Goal: Transaction & Acquisition: Book appointment/travel/reservation

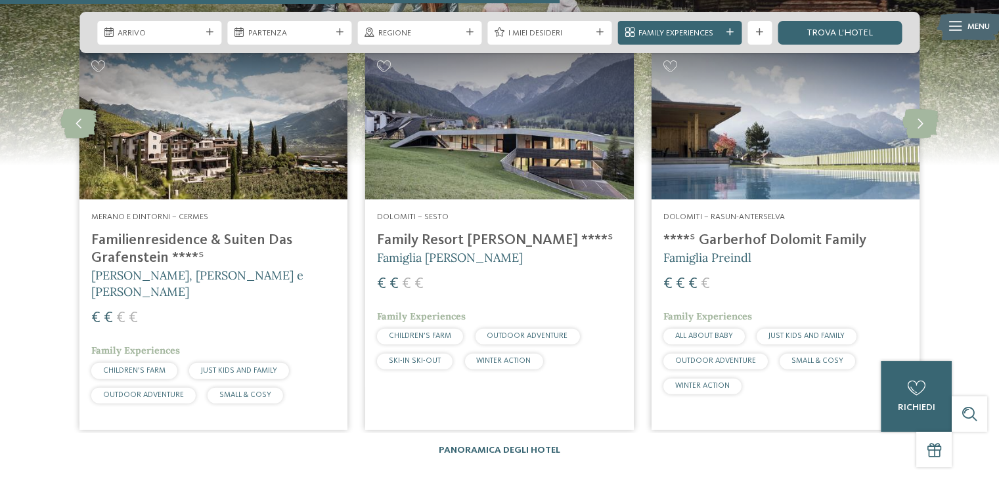
scroll to position [3186, 0]
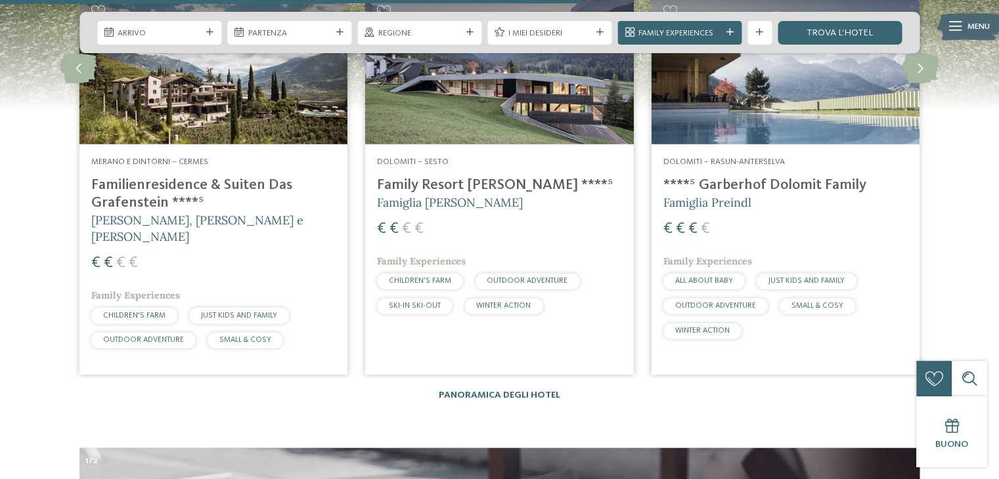
click at [472, 177] on h4 "Family Resort [PERSON_NAME] ****ˢ" at bounding box center [499, 186] width 244 height 18
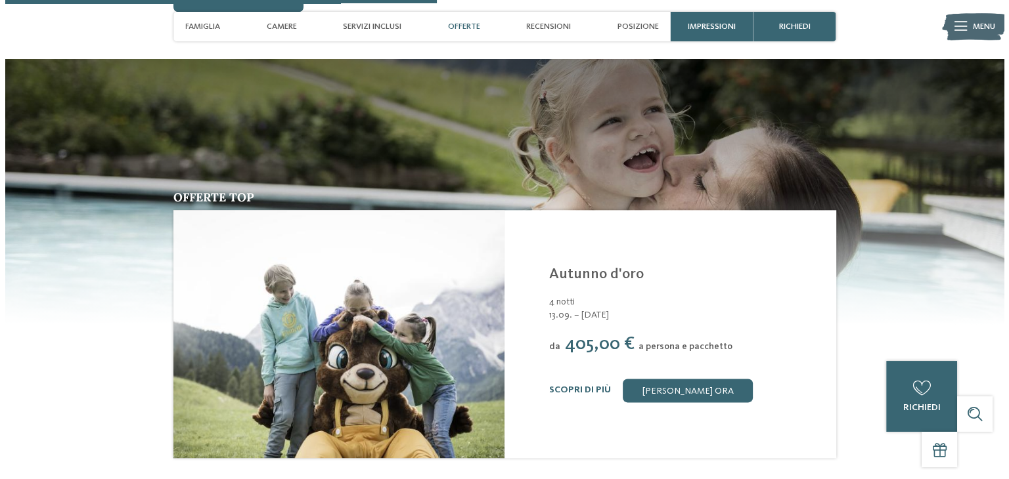
scroll to position [1594, 0]
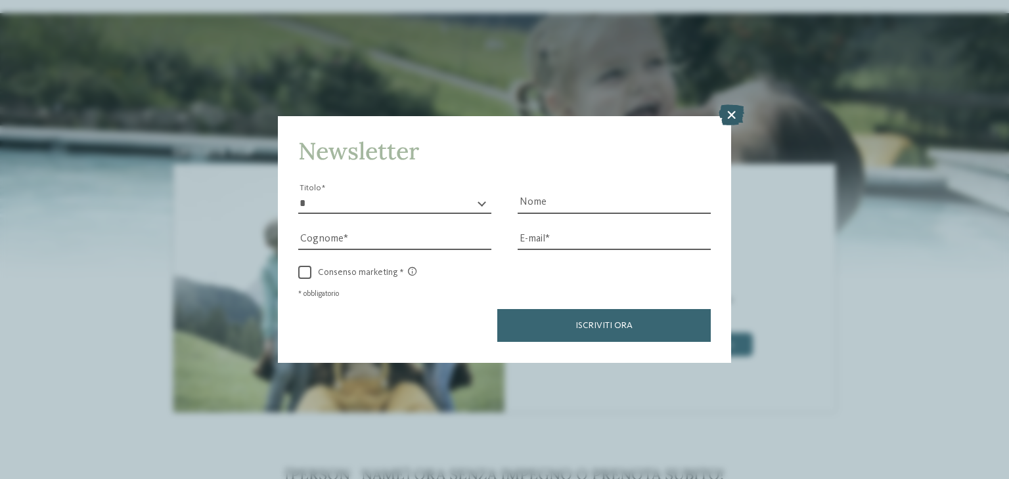
click at [729, 111] on icon at bounding box center [732, 115] width 26 height 21
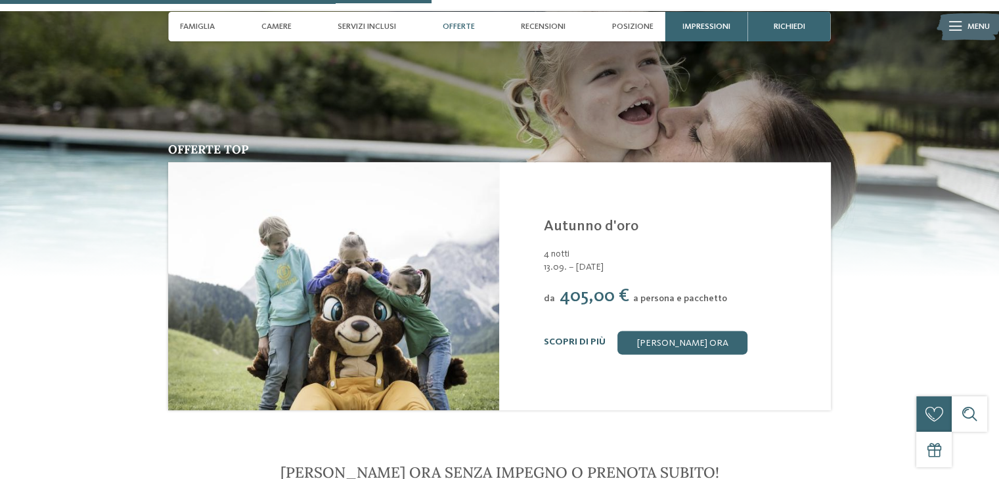
click at [567, 338] on link "Scopri di più" at bounding box center [575, 342] width 62 height 9
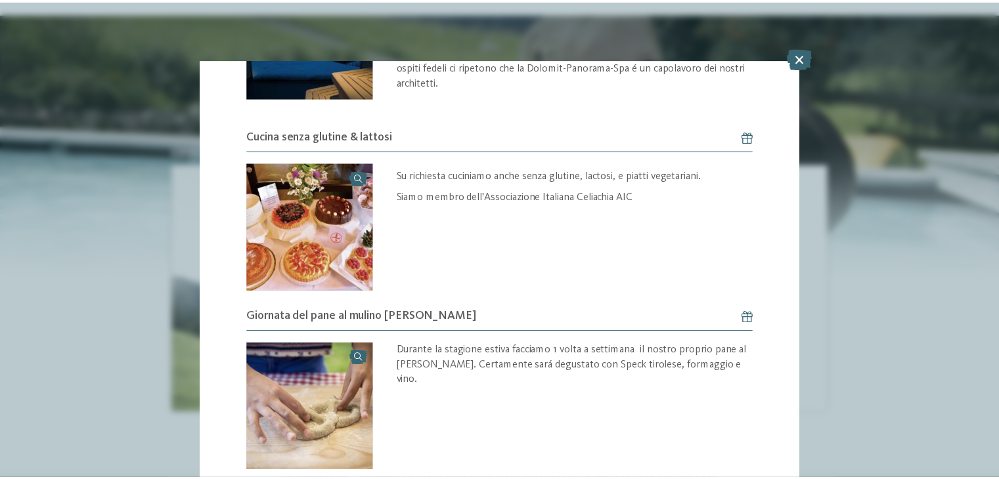
scroll to position [1394, 0]
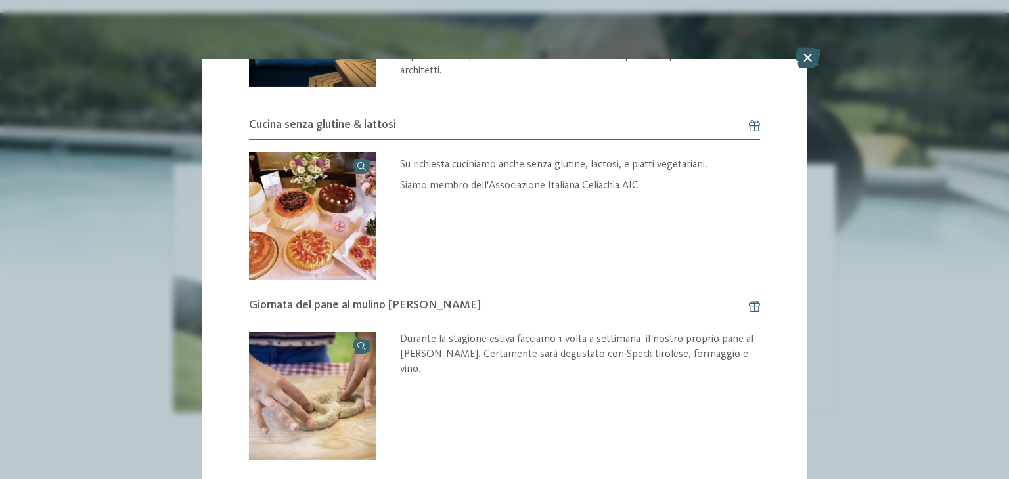
click at [806, 57] on icon at bounding box center [808, 57] width 26 height 21
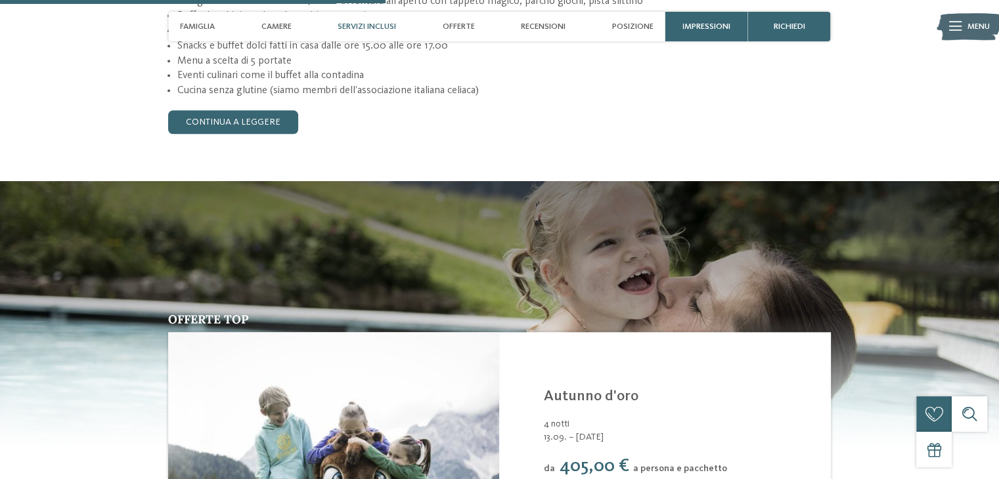
scroll to position [1415, 0]
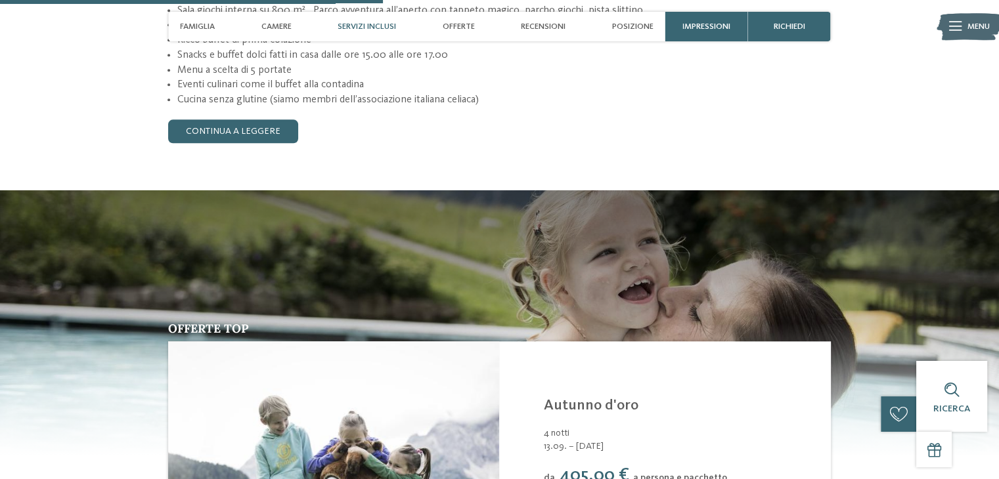
click at [888, 278] on img at bounding box center [499, 323] width 999 height 266
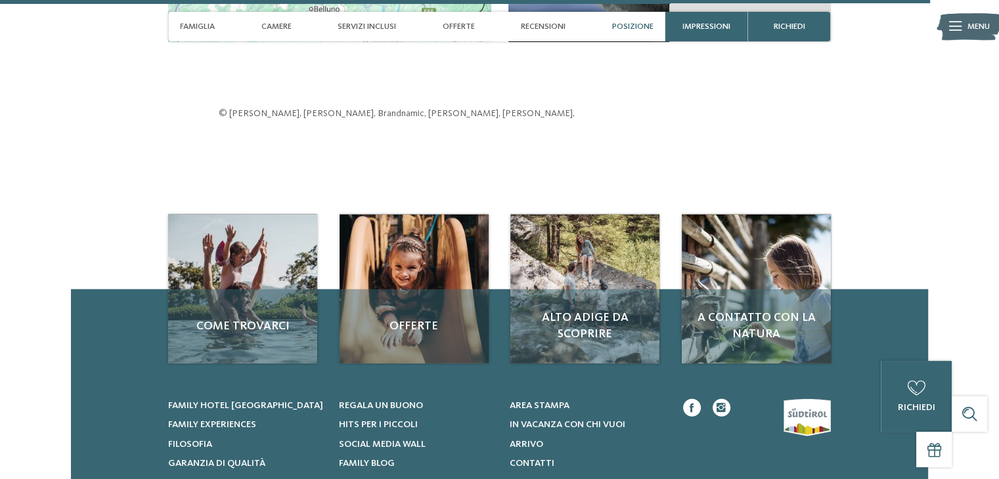
scroll to position [3467, 0]
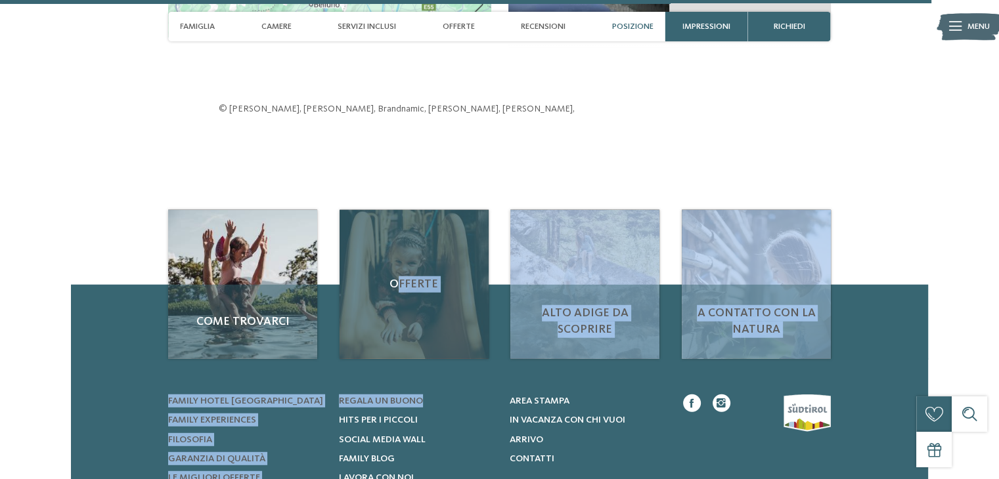
drag, startPoint x: 454, startPoint y: 343, endPoint x: 401, endPoint y: 264, distance: 95.1
click at [401, 264] on div "Offerte" at bounding box center [414, 284] width 149 height 149
click at [415, 277] on span "Offerte" at bounding box center [413, 285] width 125 height 16
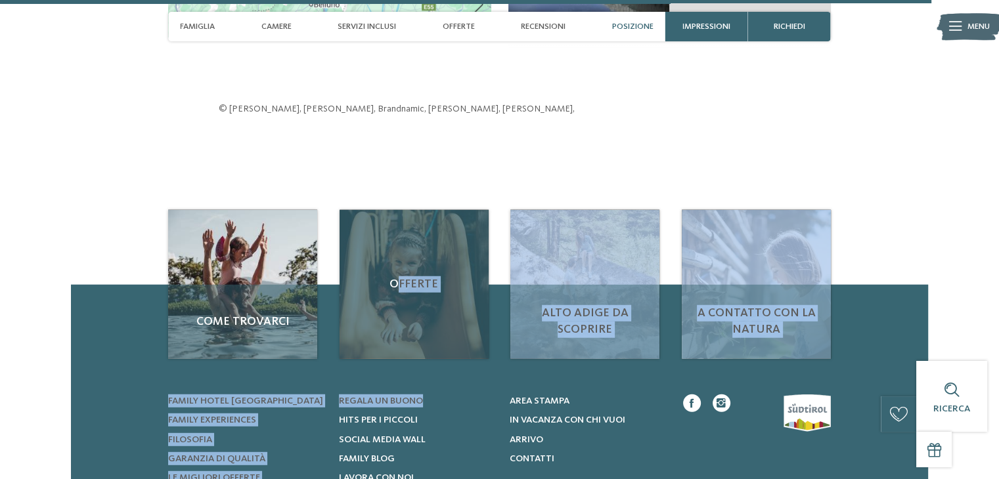
click at [415, 277] on span "Offerte" at bounding box center [413, 285] width 125 height 16
click at [410, 305] on div "Offerte" at bounding box center [414, 284] width 149 height 149
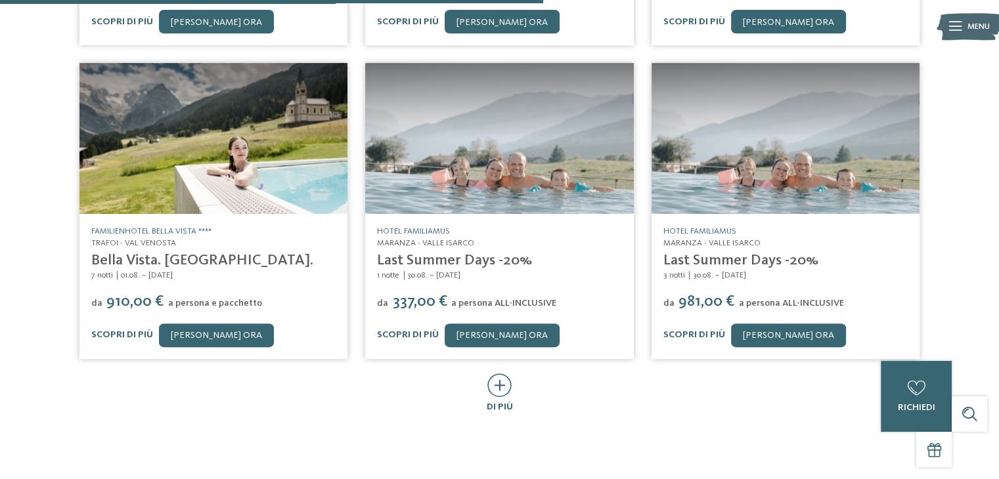
scroll to position [615, 0]
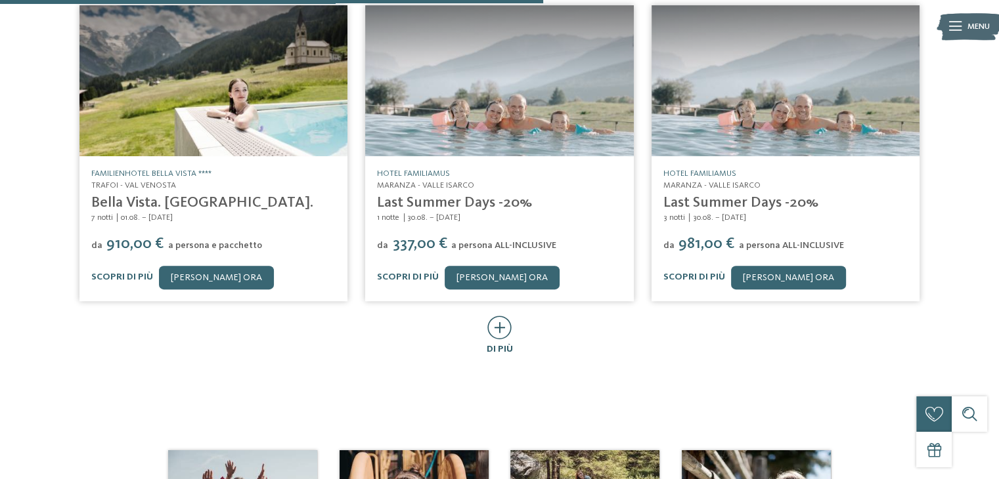
click at [499, 316] on icon at bounding box center [499, 328] width 24 height 24
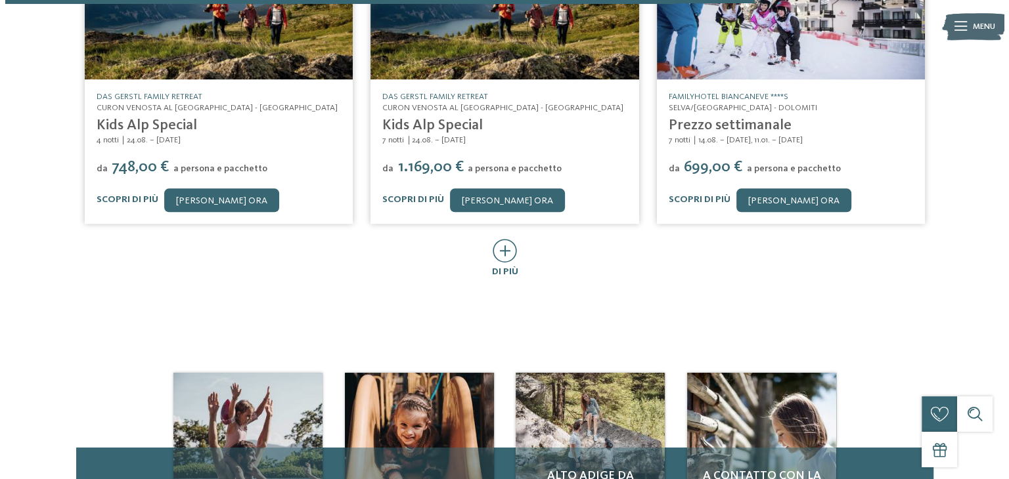
scroll to position [1365, 0]
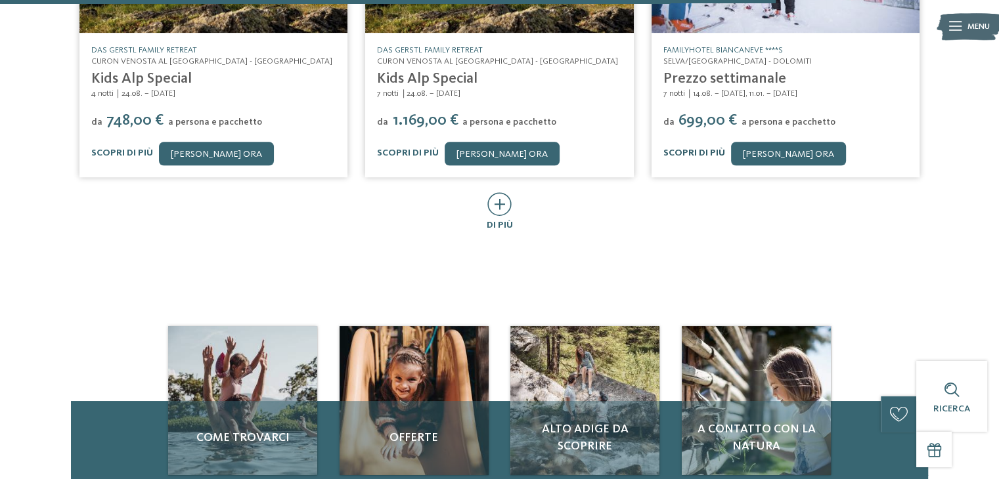
click at [694, 148] on link "Scopri di più" at bounding box center [694, 152] width 62 height 9
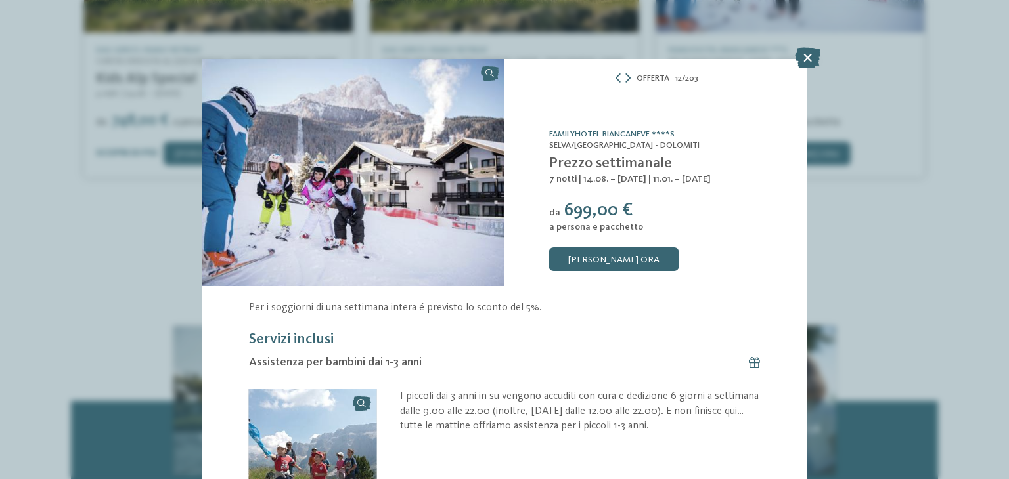
click at [998, 24] on div "Offerta 12 / 203 slide 12 of 203" at bounding box center [504, 239] width 1009 height 479
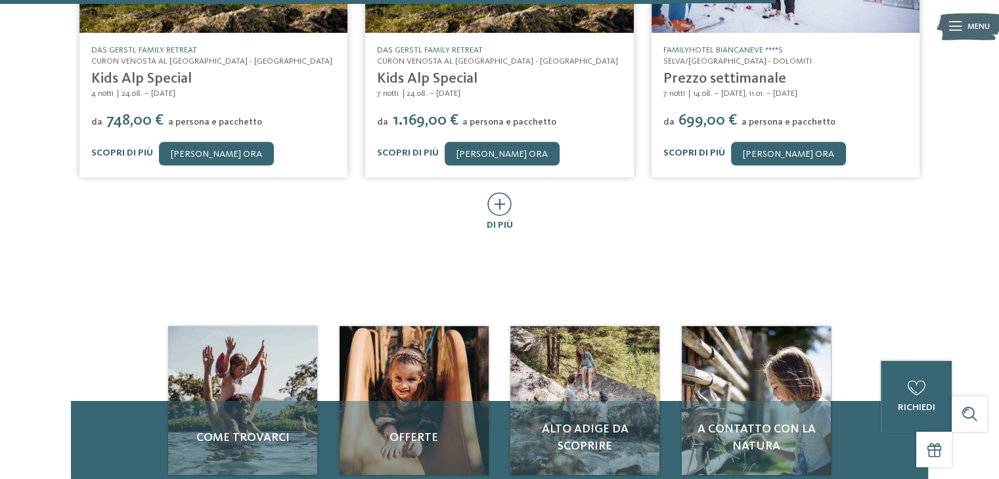
click at [674, 148] on link "Scopri di più" at bounding box center [694, 152] width 62 height 9
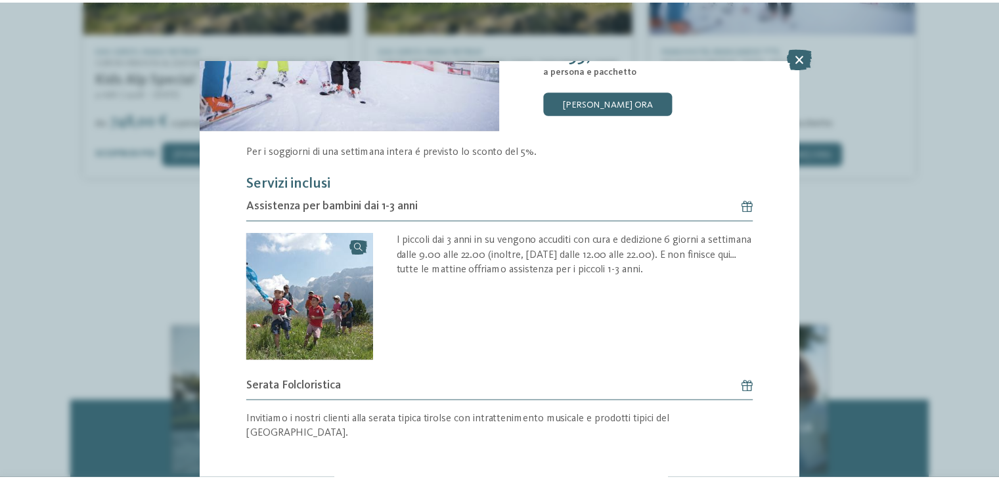
scroll to position [163, 0]
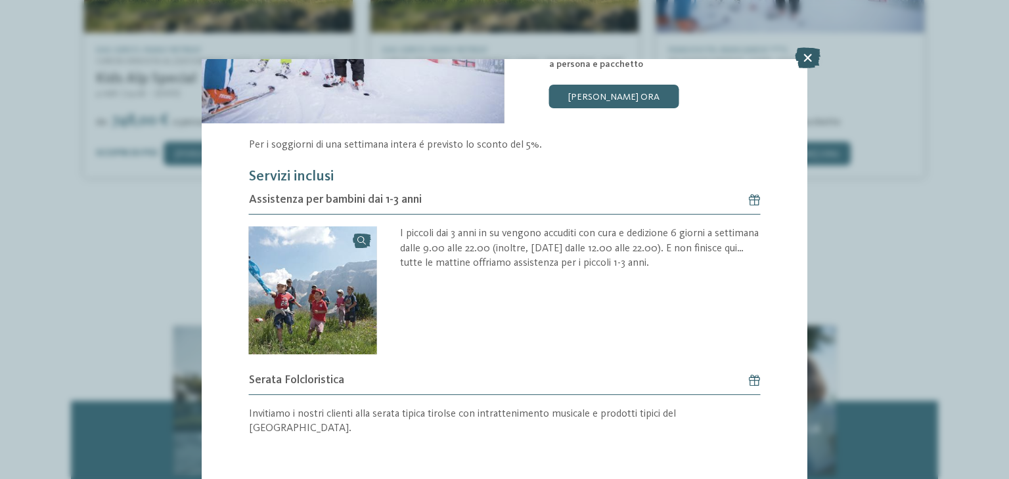
click at [809, 56] on icon at bounding box center [808, 57] width 26 height 21
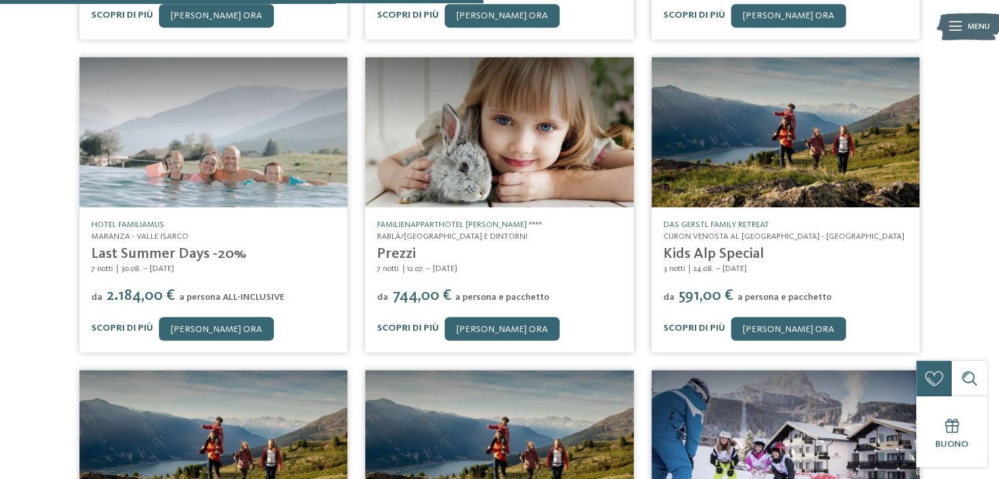
scroll to position [851, 0]
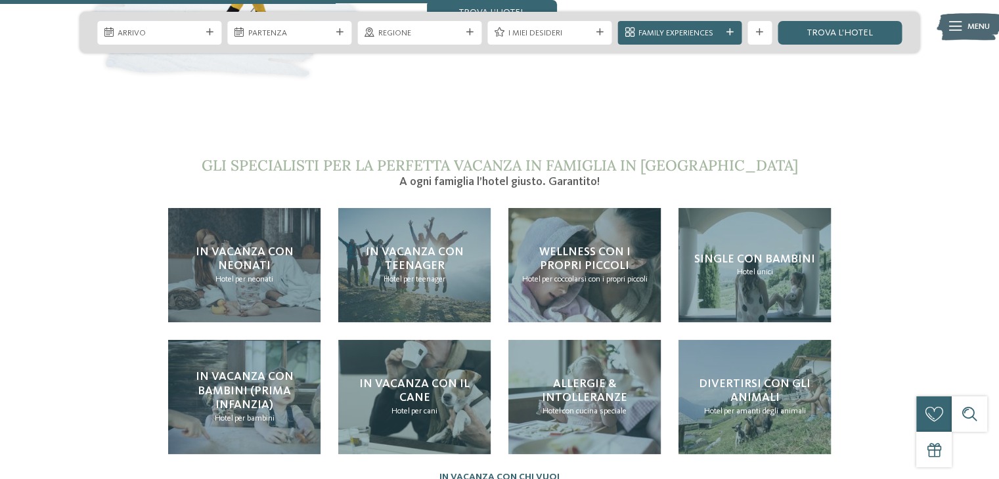
scroll to position [2472, 0]
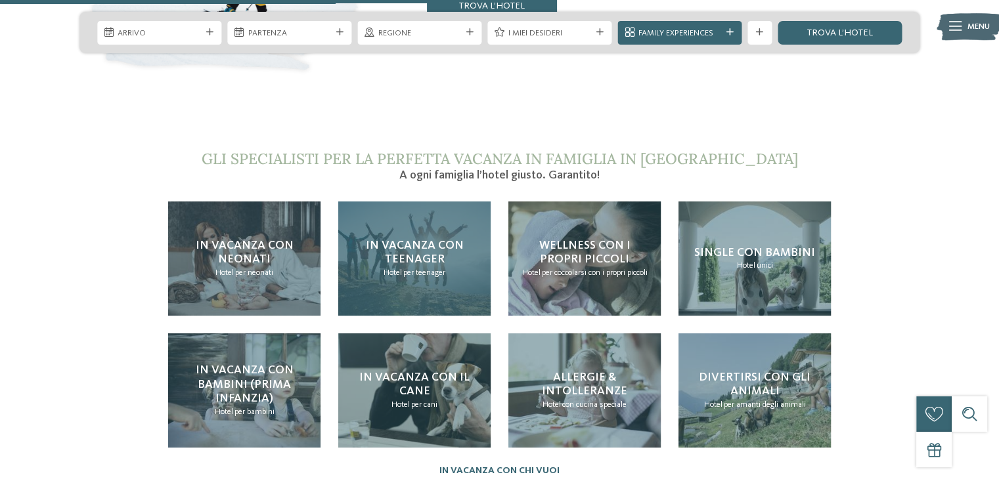
click at [426, 240] on span "In vacanza con teenager" at bounding box center [415, 253] width 98 height 26
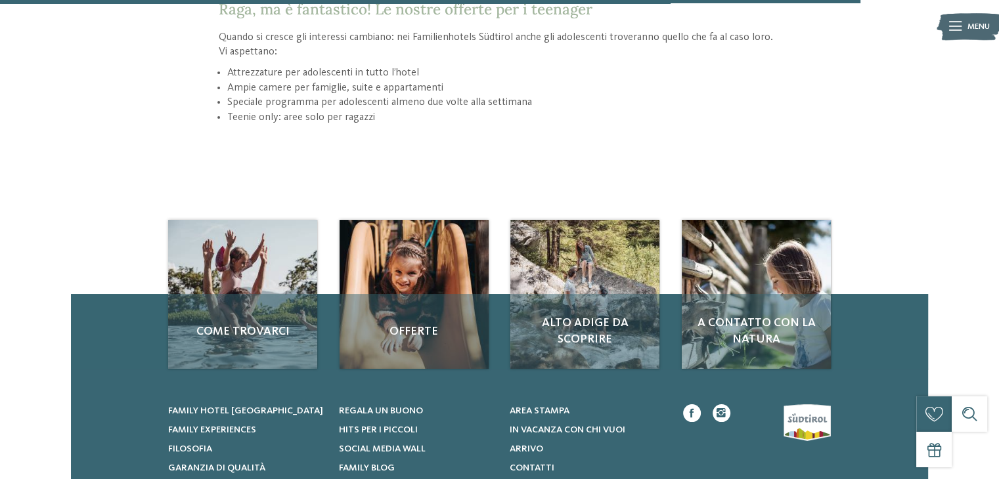
scroll to position [1689, 0]
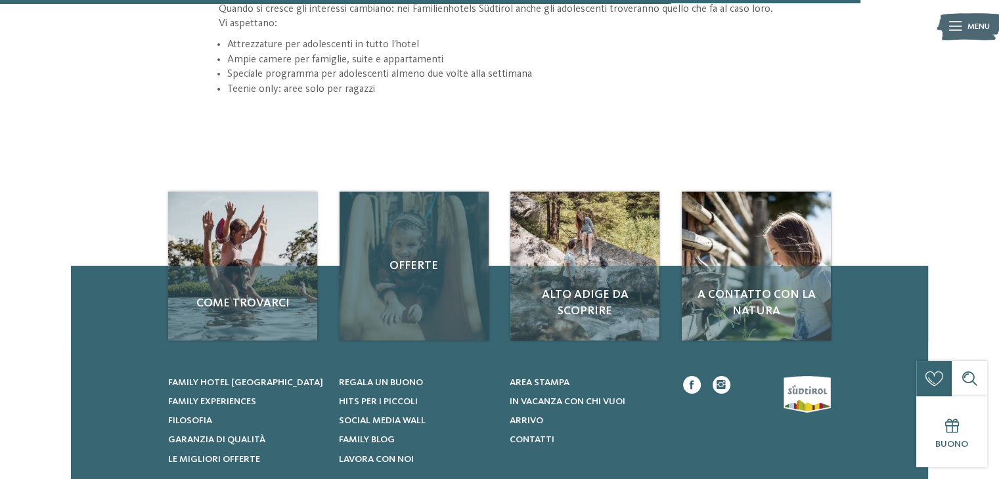
click at [407, 259] on span "Offerte" at bounding box center [413, 266] width 125 height 16
